Goal: Find specific page/section: Find specific page/section

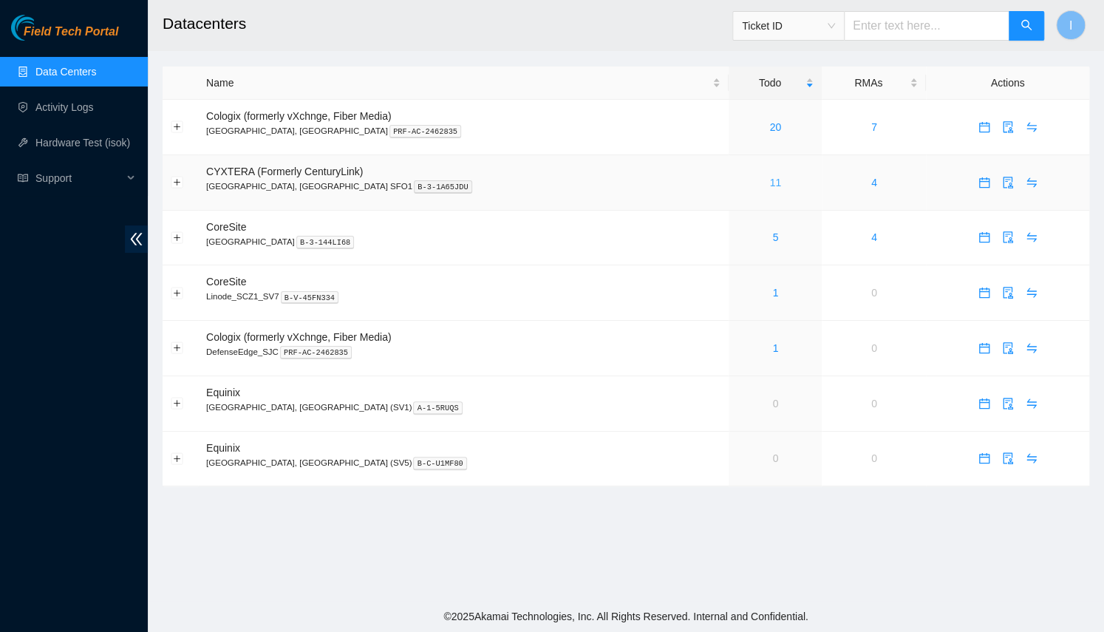
click at [770, 182] on link "11" at bounding box center [776, 183] width 12 height 12
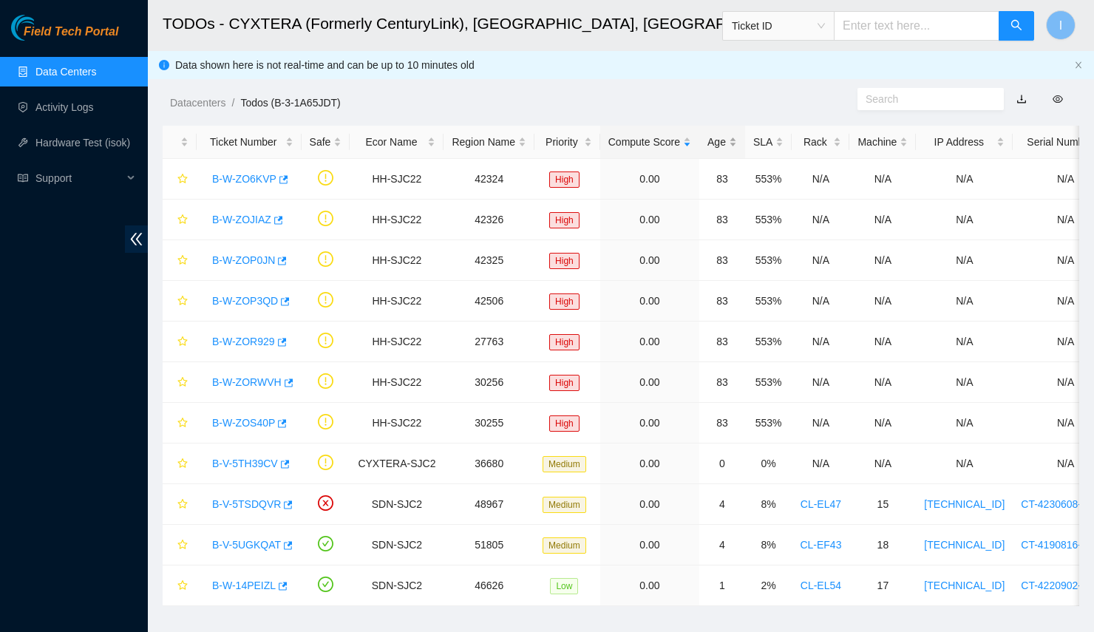
click at [711, 150] on div "Age" at bounding box center [722, 142] width 30 height 16
